Goal: Task Accomplishment & Management: Use online tool/utility

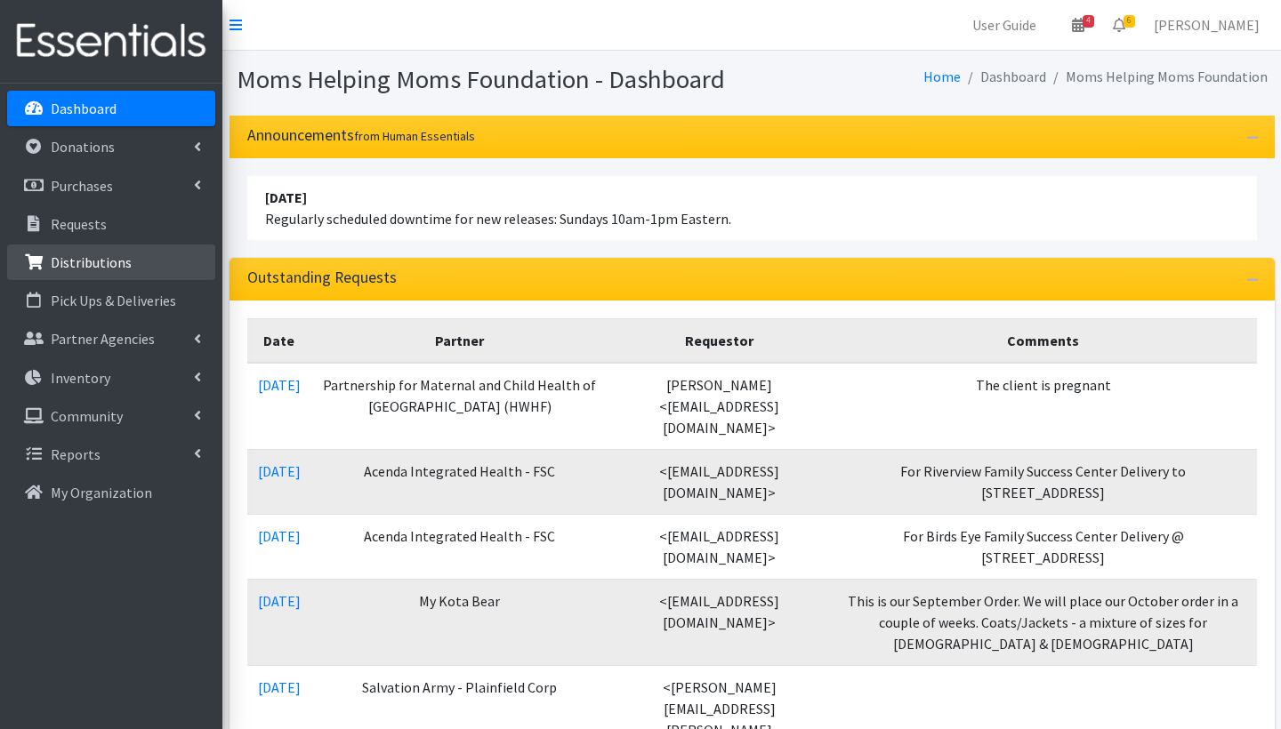
click at [103, 266] on p "Distributions" at bounding box center [91, 262] width 81 height 18
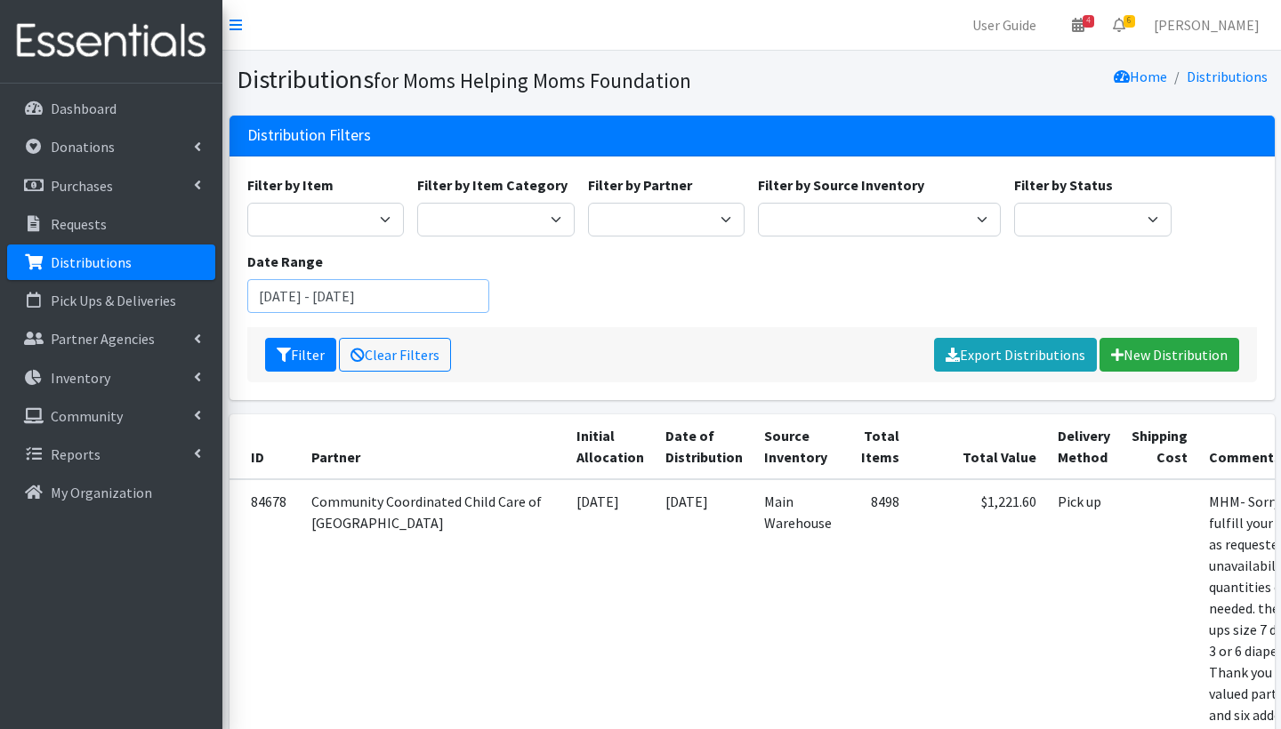
click at [333, 296] on input "[DATE] - [DATE]" at bounding box center [368, 296] width 243 height 34
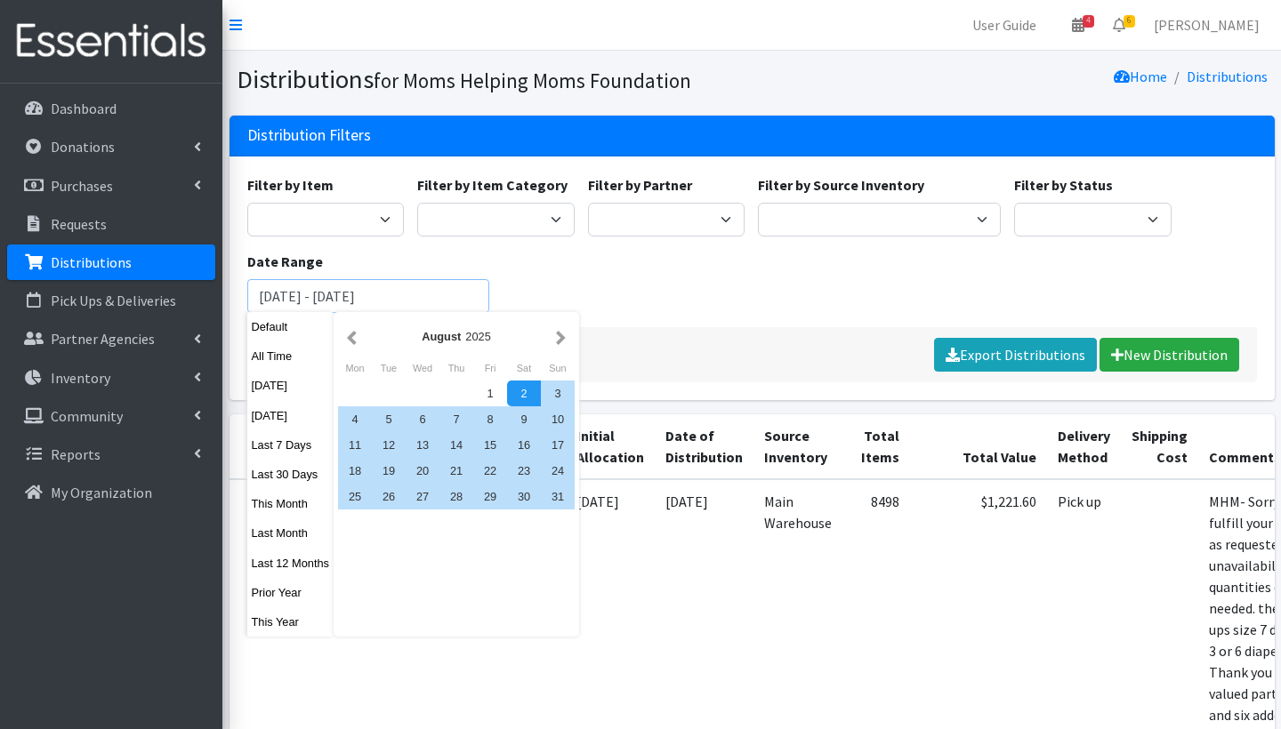
drag, startPoint x: 309, startPoint y: 298, endPoint x: 230, endPoint y: 292, distance: 79.4
click at [230, 292] on div "Filter by Item Activity Mat Adult Briefs (Large/X-Large) Adult Briefs (Medium/L…" at bounding box center [751, 279] width 1045 height 244
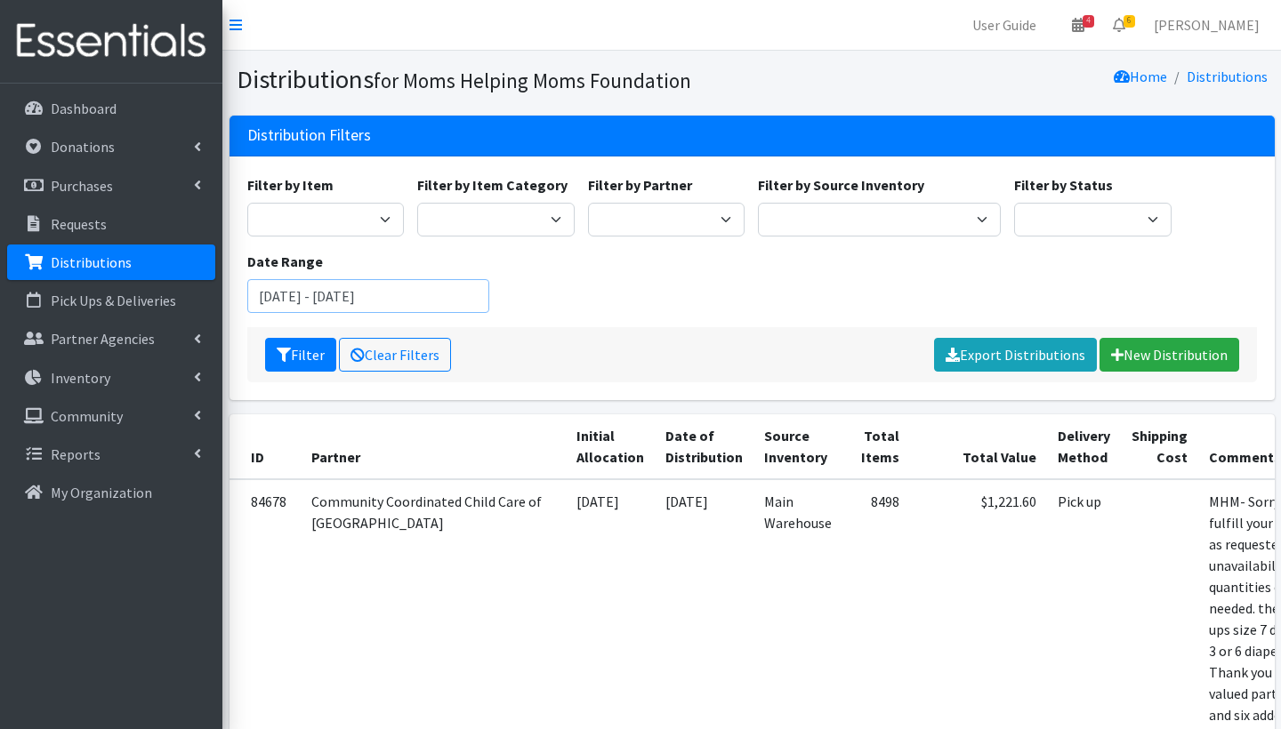
click at [384, 297] on input "[DATE] - [DATE]" at bounding box center [368, 296] width 243 height 34
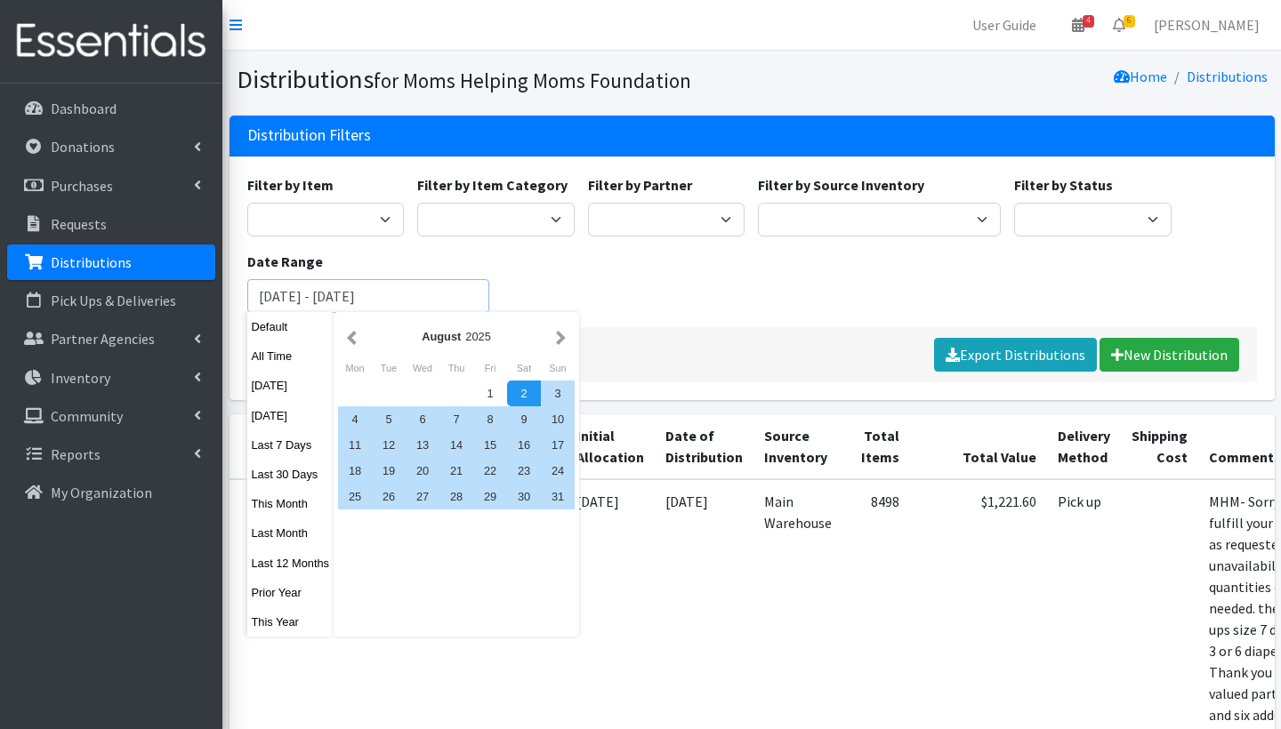
click at [384, 297] on input "[DATE] - [DATE]" at bounding box center [368, 296] width 243 height 34
type input "[DATE] - [DATE]"
click at [588, 287] on div "Filter by Item Activity Mat Adult Briefs (Large/X-Large) Adult Briefs (Medium/L…" at bounding box center [751, 250] width 1023 height 153
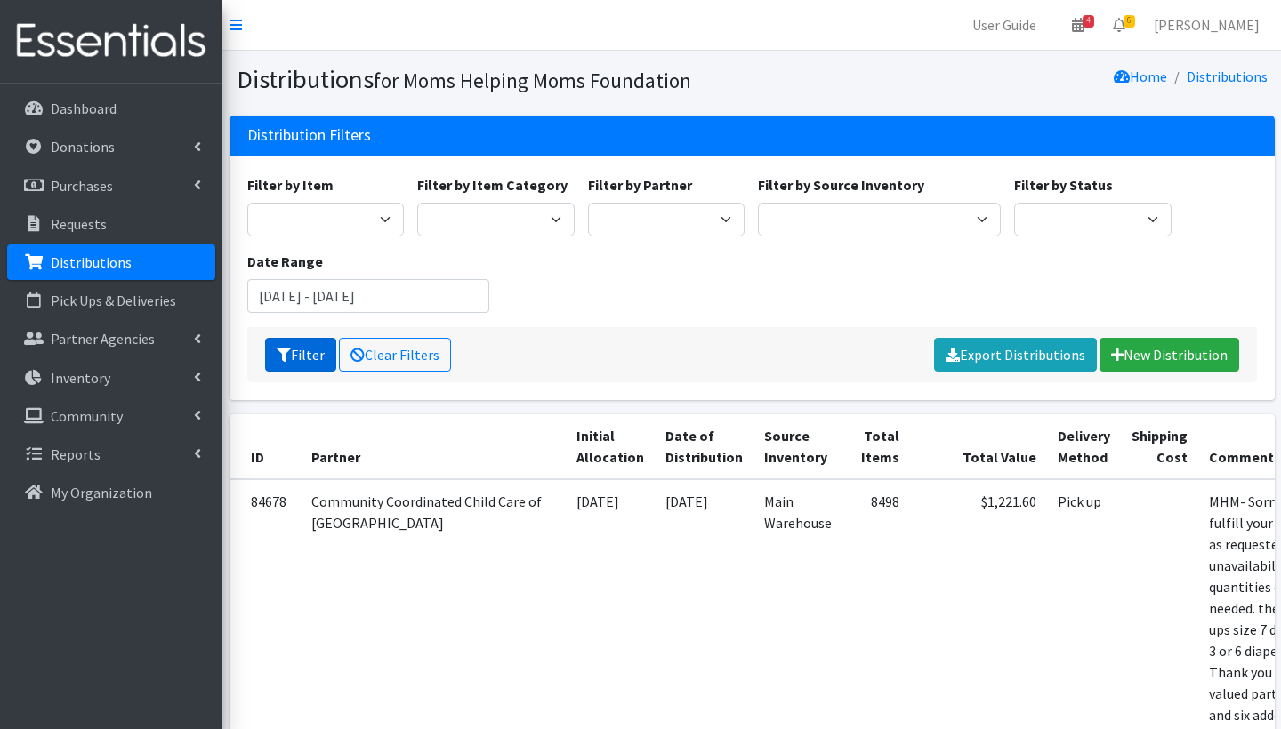
click at [303, 360] on button "Filter" at bounding box center [300, 355] width 71 height 34
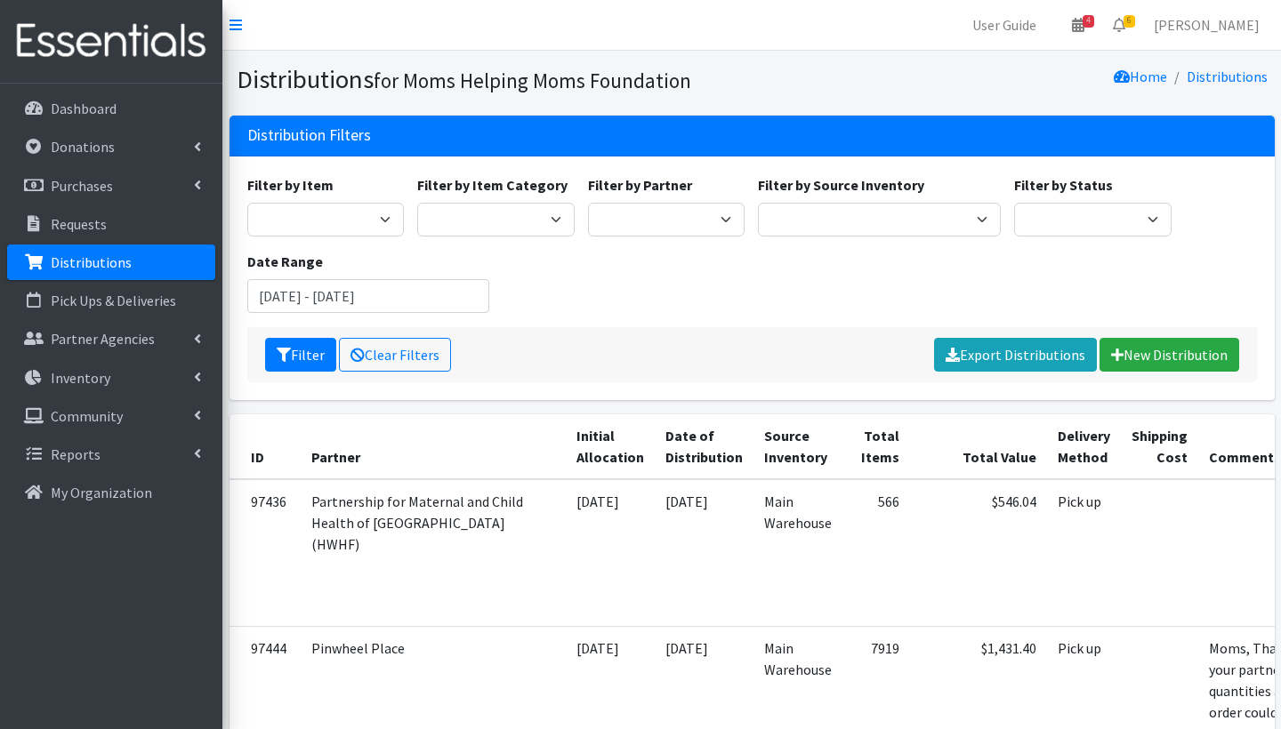
click at [675, 267] on div "Filter by Item Activity Mat Adult Briefs (Large/X-Large) Adult Briefs (Medium/L…" at bounding box center [751, 250] width 1023 height 153
click at [1009, 350] on link "Export Distributions" at bounding box center [1015, 355] width 163 height 34
